Goal: Task Accomplishment & Management: Use online tool/utility

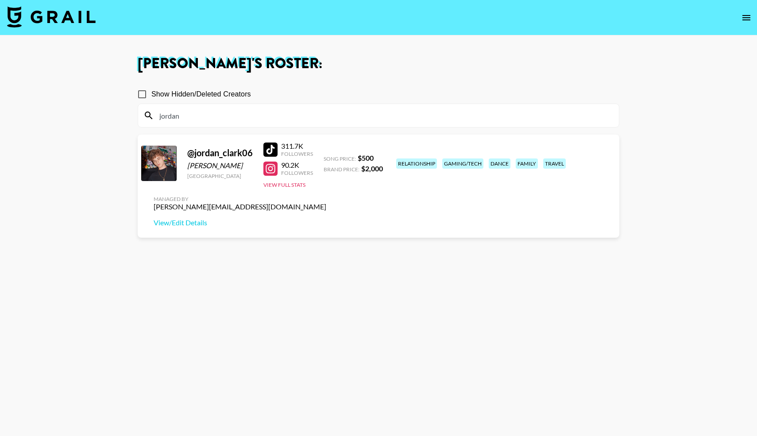
click at [63, 19] on img at bounding box center [51, 16] width 89 height 21
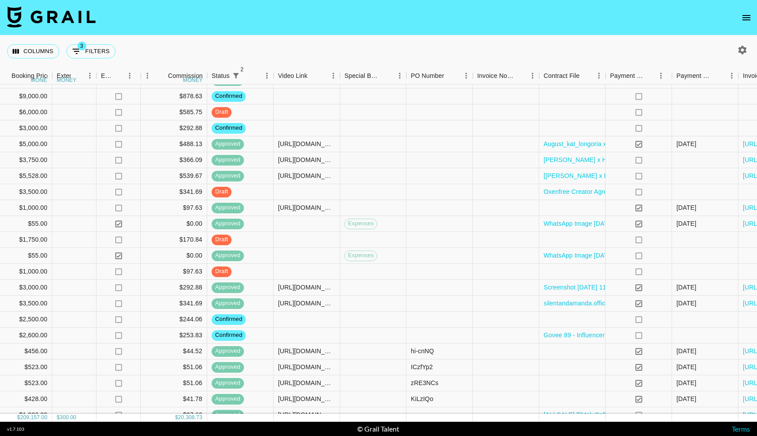
scroll to position [927, 702]
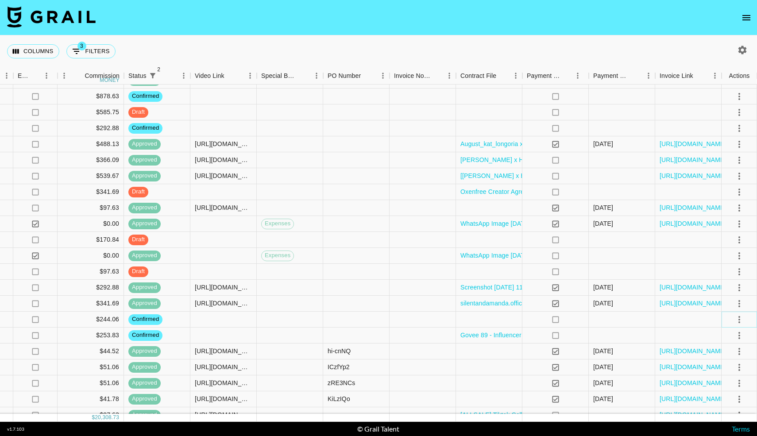
click at [737, 317] on icon "select merge strategy" at bounding box center [739, 319] width 11 height 11
click at [711, 351] on li "Decline" at bounding box center [728, 355] width 58 height 16
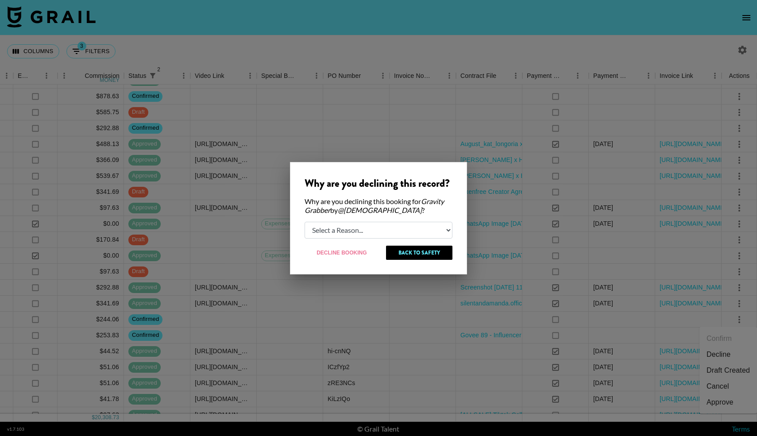
click at [393, 234] on select "Select a Reason... Relogging this deal due to a data issue The [PERSON_NAME] ca…" at bounding box center [379, 230] width 148 height 17
select select "booker_cancel"
click at [305, 222] on select "Select a Reason... Relogging this deal due to a data issue The [PERSON_NAME] ca…" at bounding box center [379, 230] width 148 height 17
click at [355, 253] on button "Decline Booking" at bounding box center [342, 253] width 75 height 14
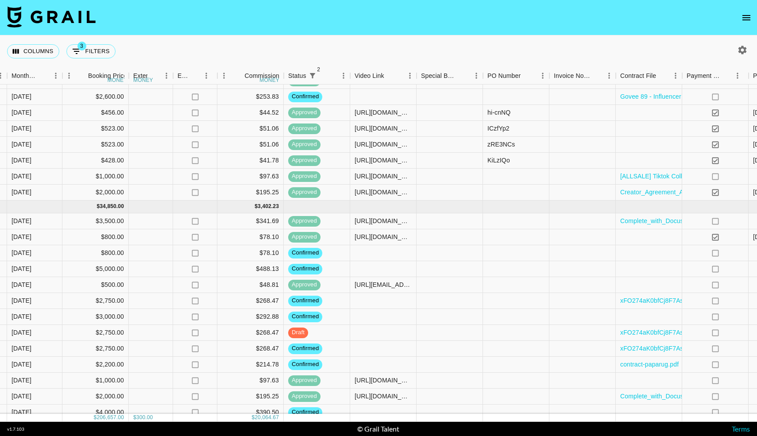
scroll to position [1150, 702]
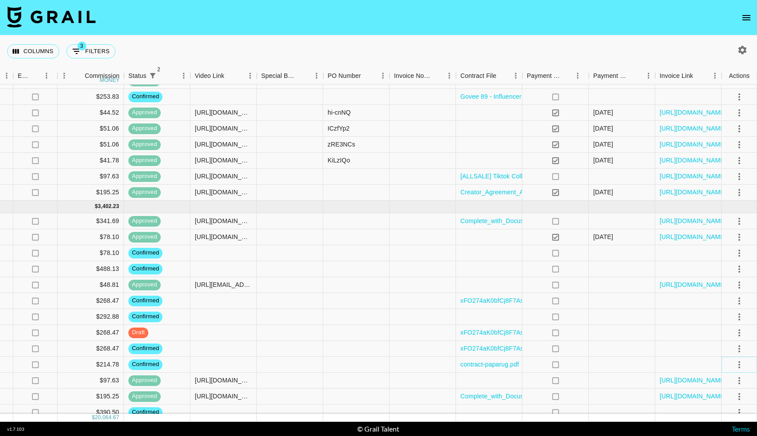
click at [740, 363] on icon "select merge strategy" at bounding box center [739, 364] width 11 height 11
click at [718, 308] on li "Draft Created" at bounding box center [728, 314] width 58 height 16
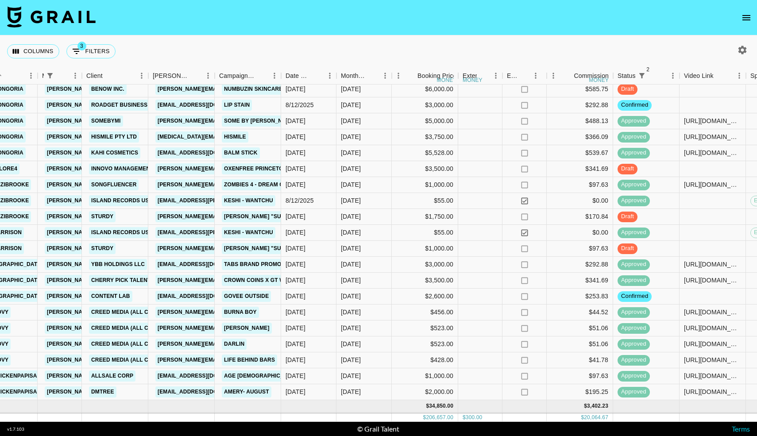
scroll to position [950, 212]
